Goal: Task Accomplishment & Management: Manage account settings

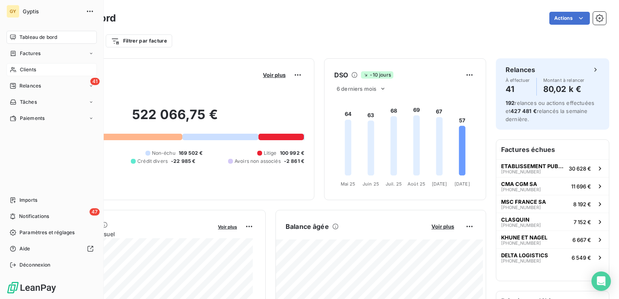
click at [40, 69] on div "Clients" at bounding box center [51, 69] width 90 height 13
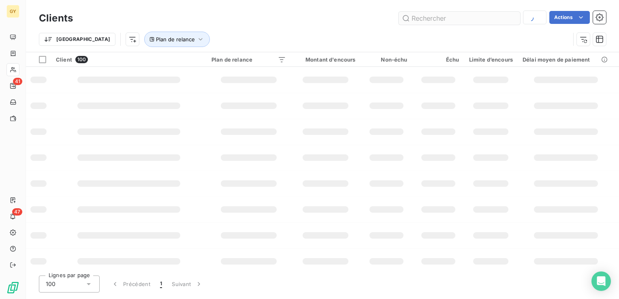
click at [427, 19] on input "text" at bounding box center [458, 18] width 121 height 13
type input "amta"
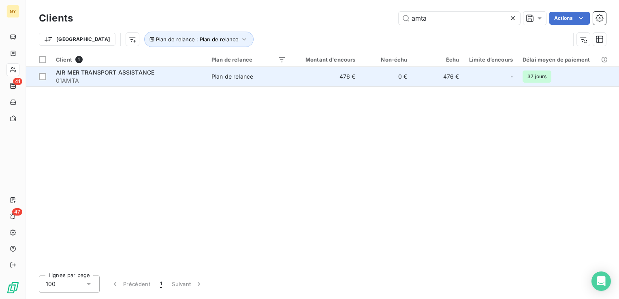
click at [78, 74] on span "AIR MER TRANSPORT ASSISTANCE" at bounding box center [105, 72] width 98 height 7
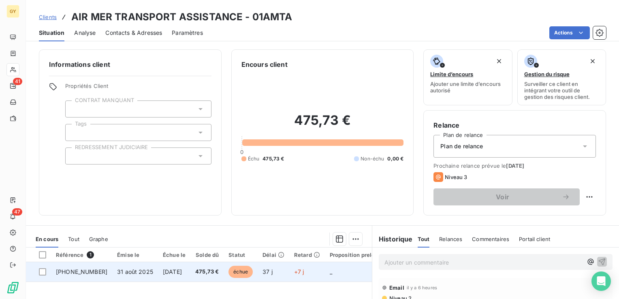
click at [112, 274] on td "31 août 2025" at bounding box center [135, 271] width 46 height 19
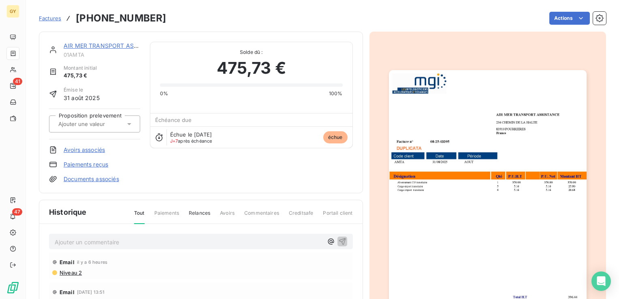
click at [89, 165] on link "Paiements reçus" at bounding box center [86, 164] width 45 height 8
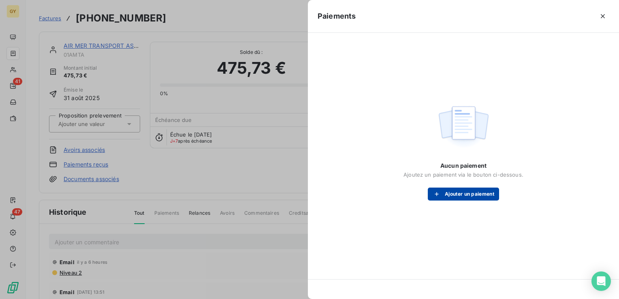
click at [448, 193] on button "Ajouter un paiement" at bounding box center [462, 193] width 71 height 13
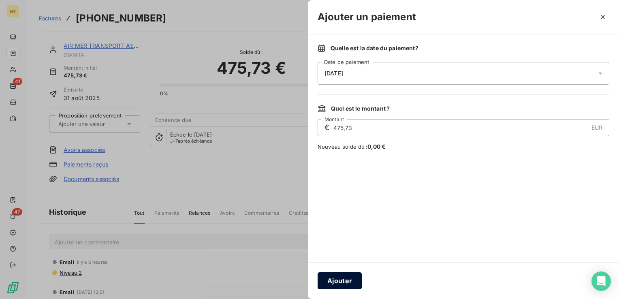
click at [346, 283] on button "Ajouter" at bounding box center [339, 280] width 44 height 17
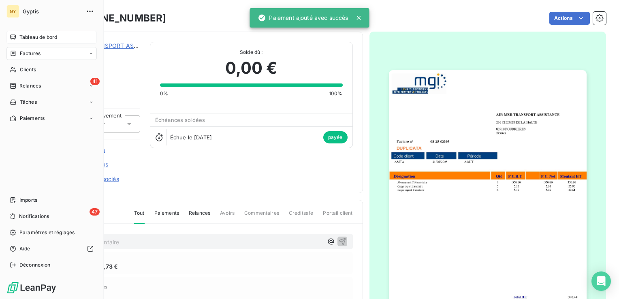
click at [49, 36] on span "Tableau de bord" at bounding box center [38, 37] width 38 height 7
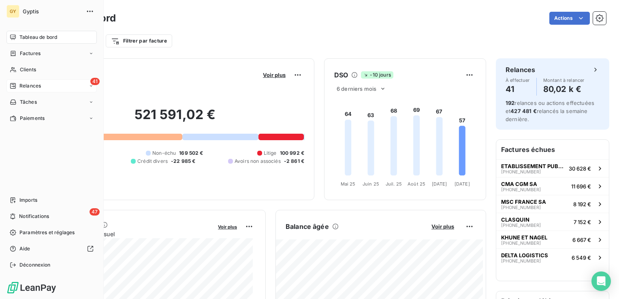
click at [34, 86] on span "Relances" at bounding box center [29, 85] width 21 height 7
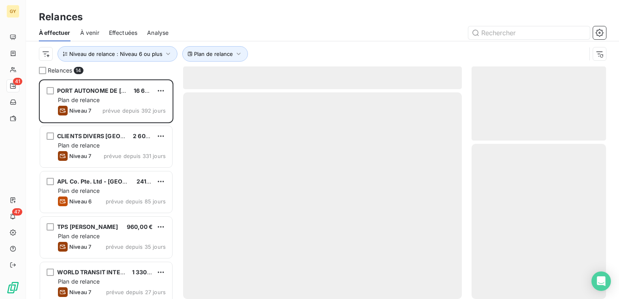
scroll to position [213, 128]
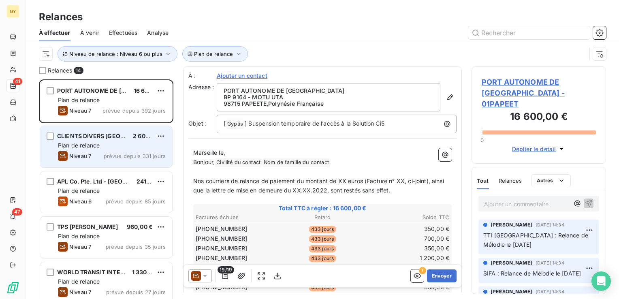
click at [119, 143] on div "Plan de relance" at bounding box center [112, 145] width 108 height 8
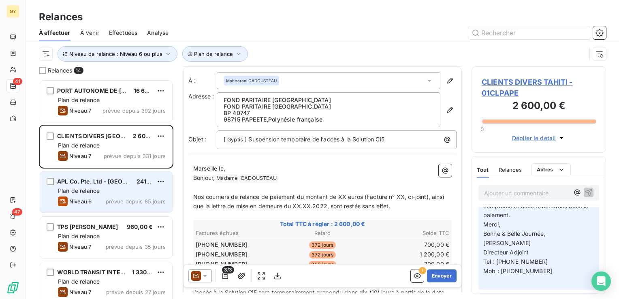
click at [108, 195] on div "APL Co. Pte. Ltd - Singapore 241,08 € Plan de relance Niveau 6 prévue depuis 85…" at bounding box center [106, 191] width 132 height 41
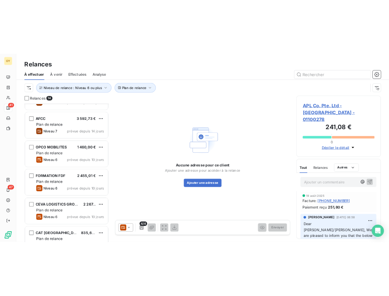
scroll to position [405, 0]
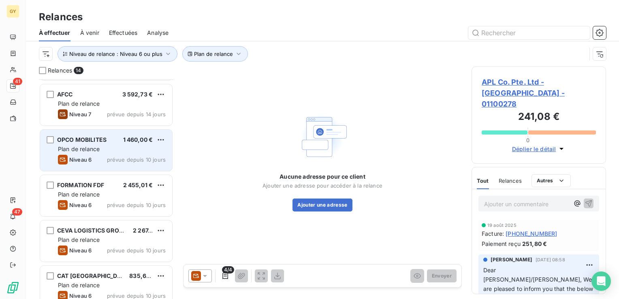
click at [107, 151] on div "Plan de relance" at bounding box center [112, 149] width 108 height 8
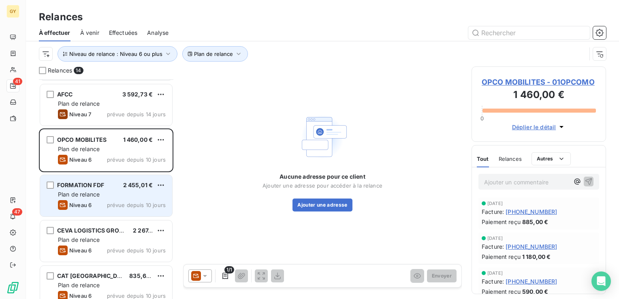
click at [120, 193] on div "Plan de relance" at bounding box center [112, 194] width 108 height 8
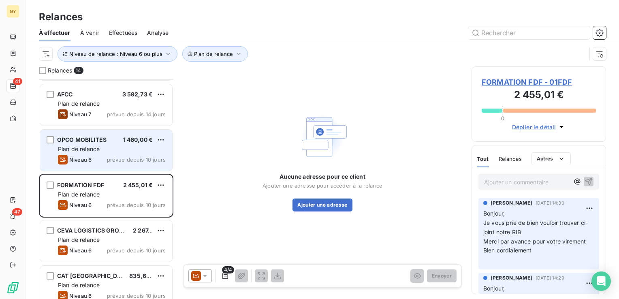
click at [105, 148] on div "Plan de relance" at bounding box center [112, 149] width 108 height 8
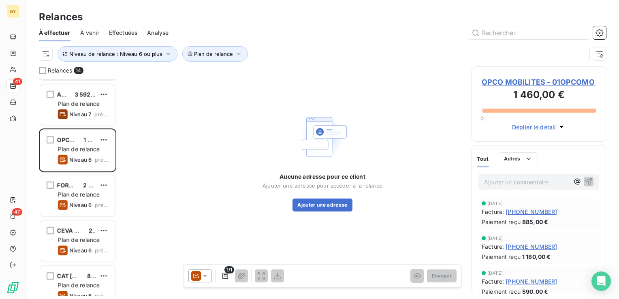
scroll to position [213, 128]
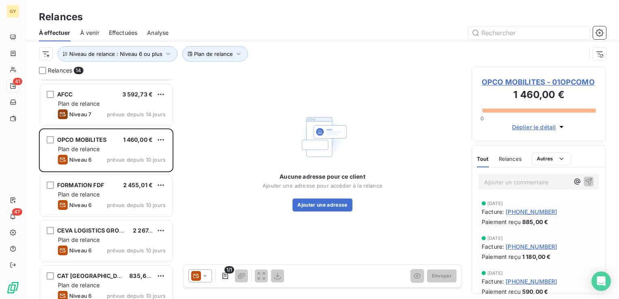
click at [489, 185] on p "Ajouter un commentaire ﻿" at bounding box center [526, 182] width 85 height 10
click at [538, 182] on span "Facture refusée carerreur sur" at bounding box center [523, 181] width 79 height 7
click at [499, 186] on p "Facture refusée car erreur sur" at bounding box center [526, 181] width 85 height 9
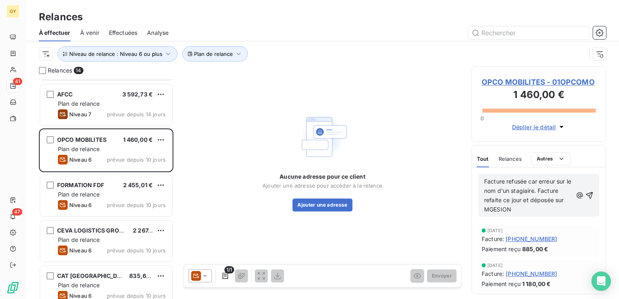
click at [500, 209] on span "Facture refusée car erreur sur le nom d'un stagiaire. Facture refaite ce jour e…" at bounding box center [528, 195] width 89 height 35
click at [585, 194] on icon "button" at bounding box center [589, 195] width 8 height 8
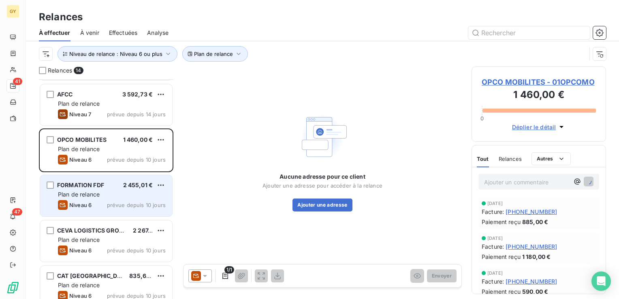
click at [114, 198] on div "FORMATION FDF 2 455,01 € Plan de relance Niveau 6 prévue depuis 10 jours" at bounding box center [106, 195] width 132 height 41
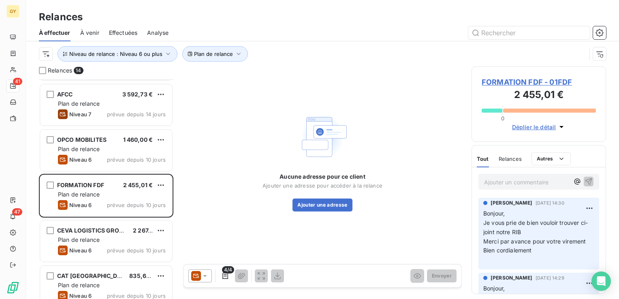
click at [497, 183] on p "Ajouter un commentaire ﻿" at bounding box center [526, 182] width 85 height 10
click at [584, 179] on icon "button" at bounding box center [588, 181] width 8 height 8
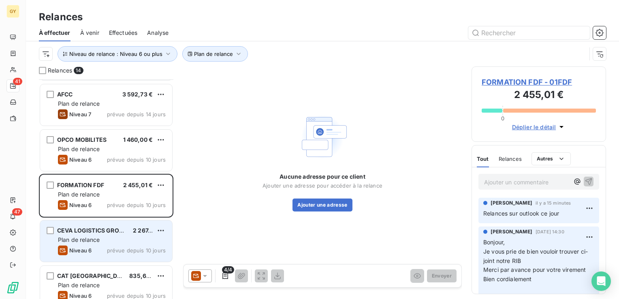
click at [98, 238] on span "Plan de relance" at bounding box center [79, 239] width 42 height 7
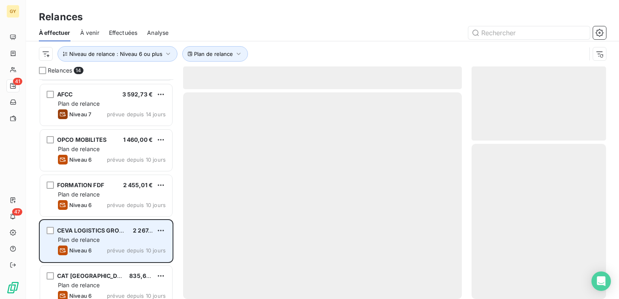
scroll to position [415, 0]
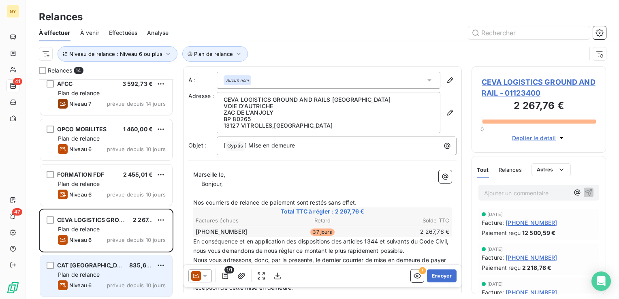
click at [82, 278] on div "CAT FRANCE 835,62 € Plan de relance Niveau 6 prévue depuis 10 jours" at bounding box center [106, 275] width 132 height 41
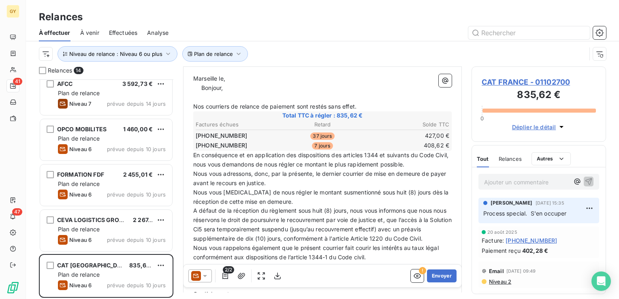
scroll to position [121, 0]
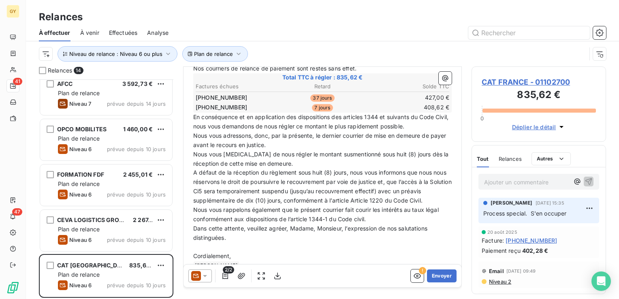
click at [511, 184] on p "Ajouter un commentaire ﻿" at bounding box center [526, 182] width 85 height 10
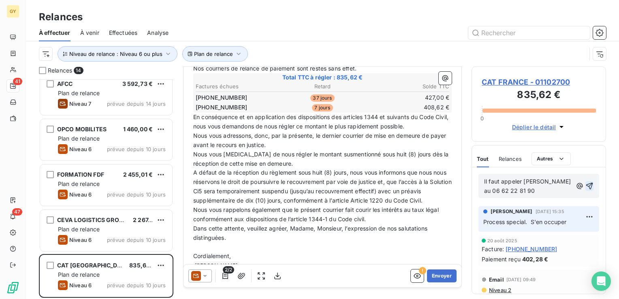
click at [586, 183] on icon "button" at bounding box center [589, 186] width 7 height 7
